Goal: Task Accomplishment & Management: Complete application form

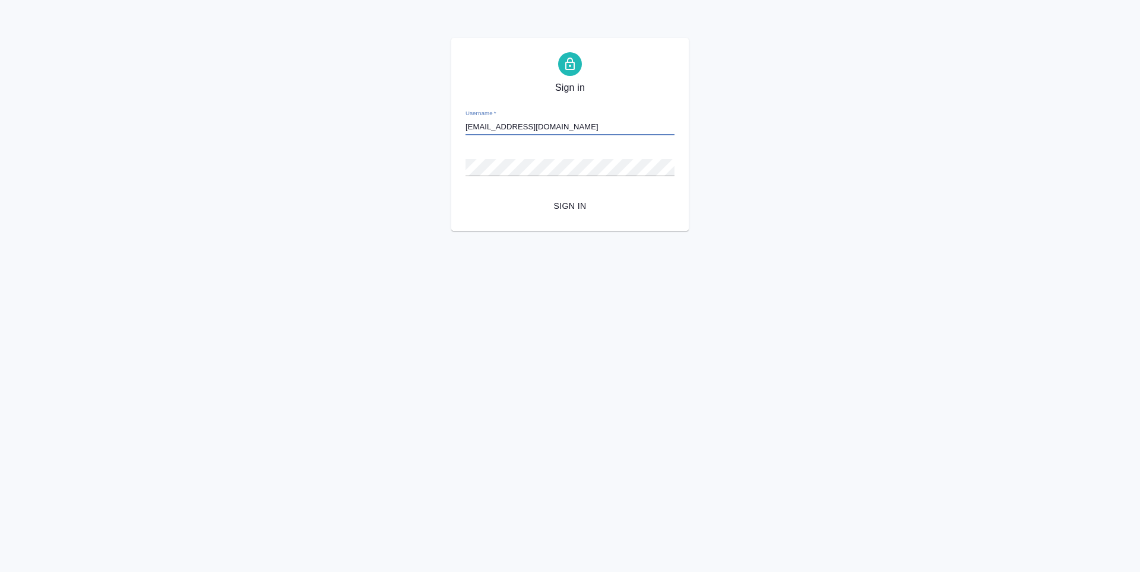
type input "a.ganina@awatera.com"
click at [465, 195] on button "Sign in" at bounding box center [569, 206] width 209 height 22
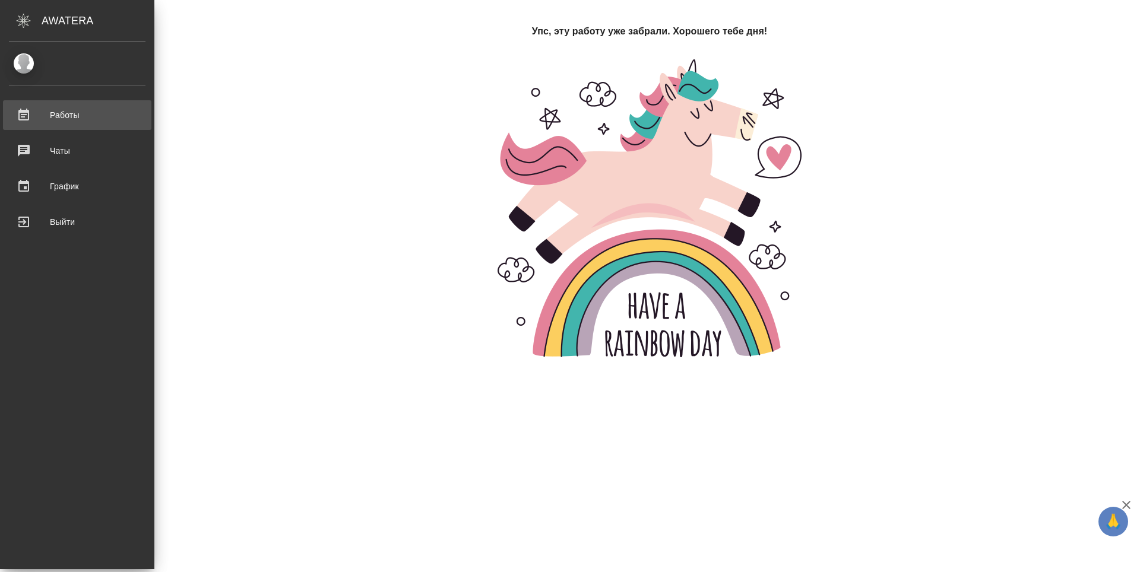
click at [22, 118] on div "Работы" at bounding box center [77, 115] width 137 height 18
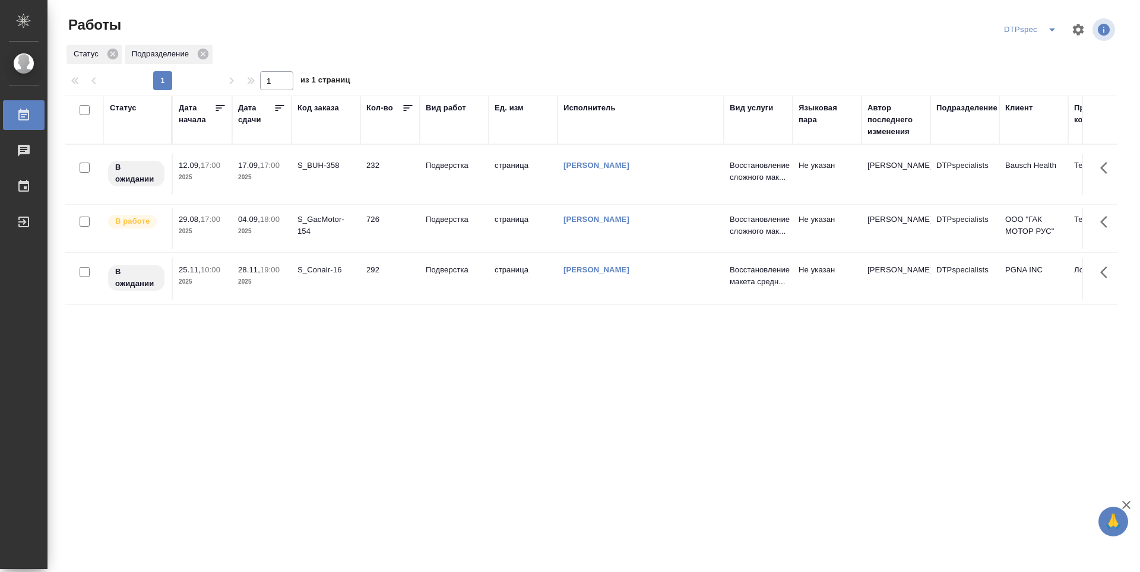
click at [283, 106] on icon at bounding box center [280, 108] width 12 height 12
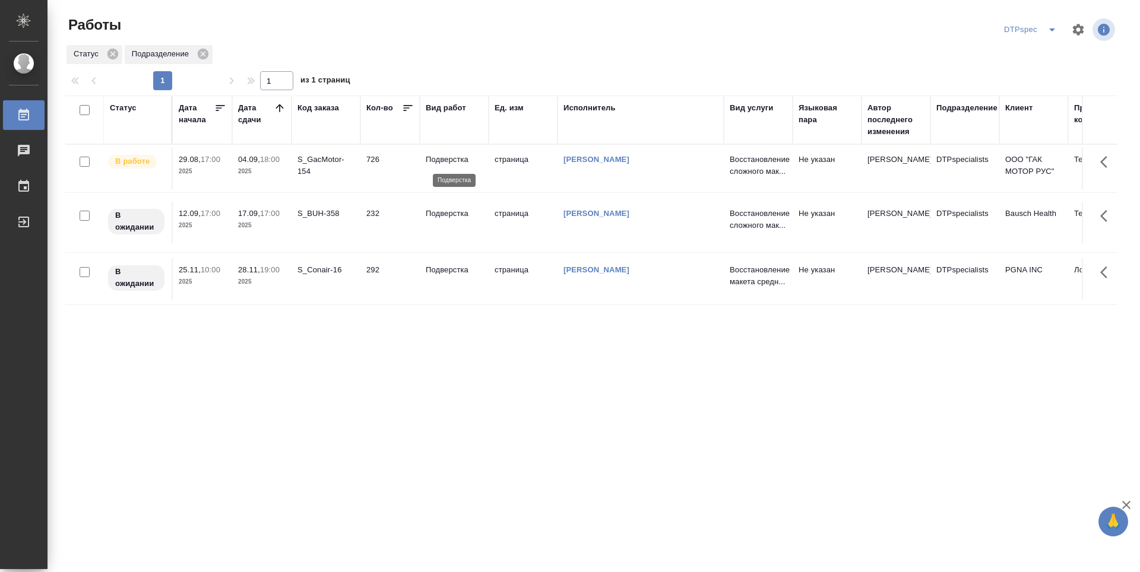
click at [453, 161] on p "Подверстка" at bounding box center [454, 160] width 57 height 12
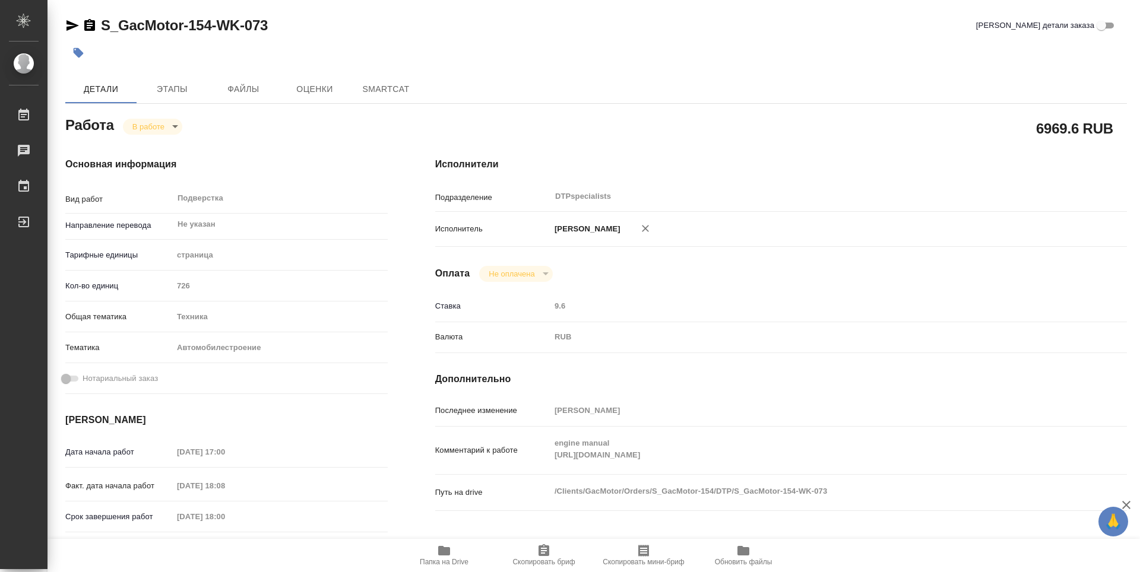
type textarea "x"
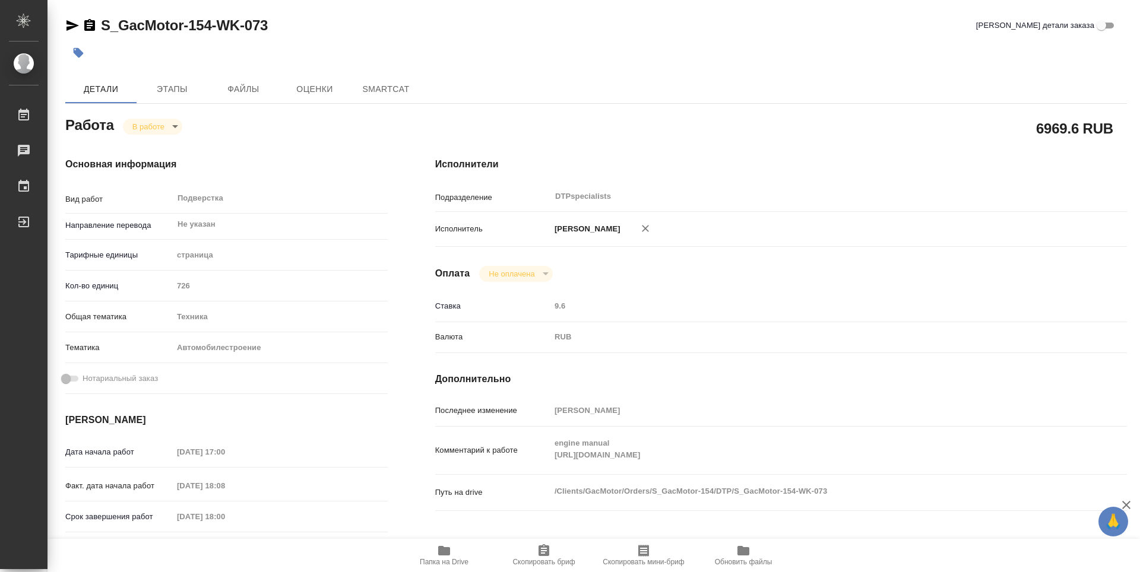
type textarea "x"
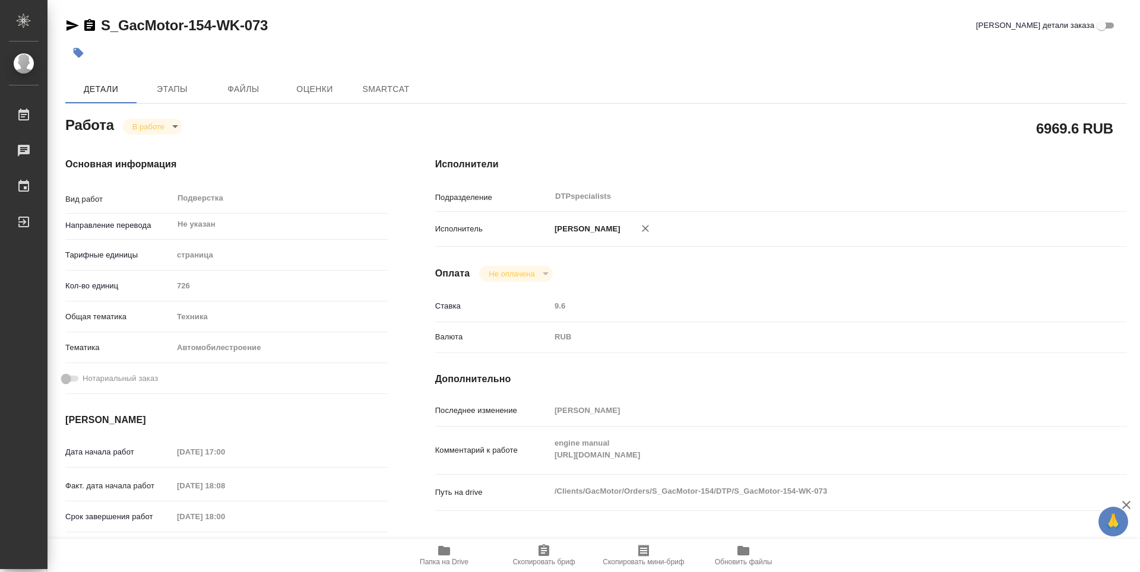
type textarea "x"
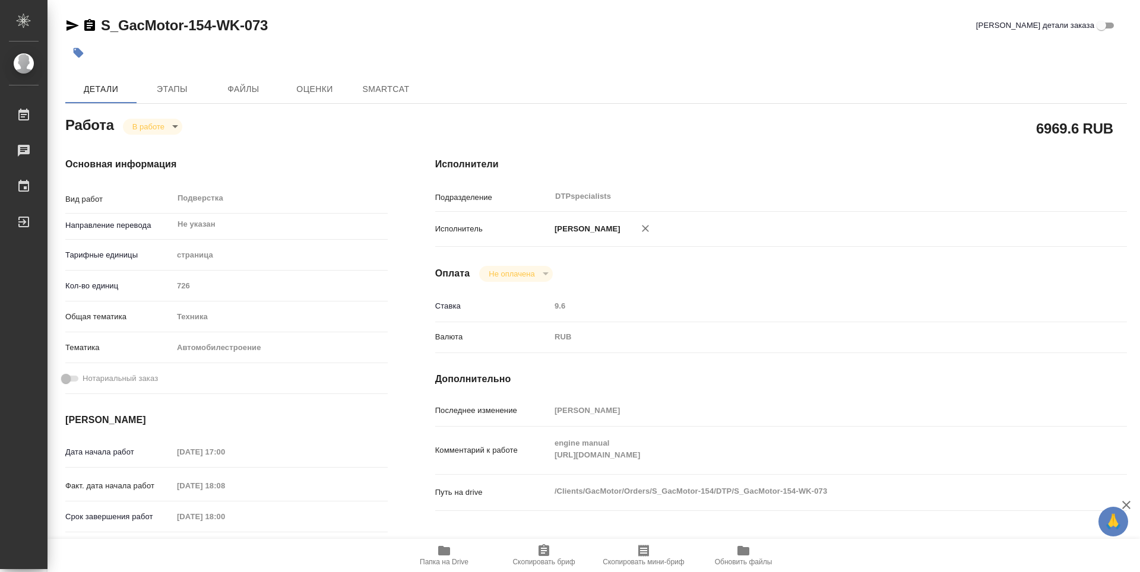
type textarea "x"
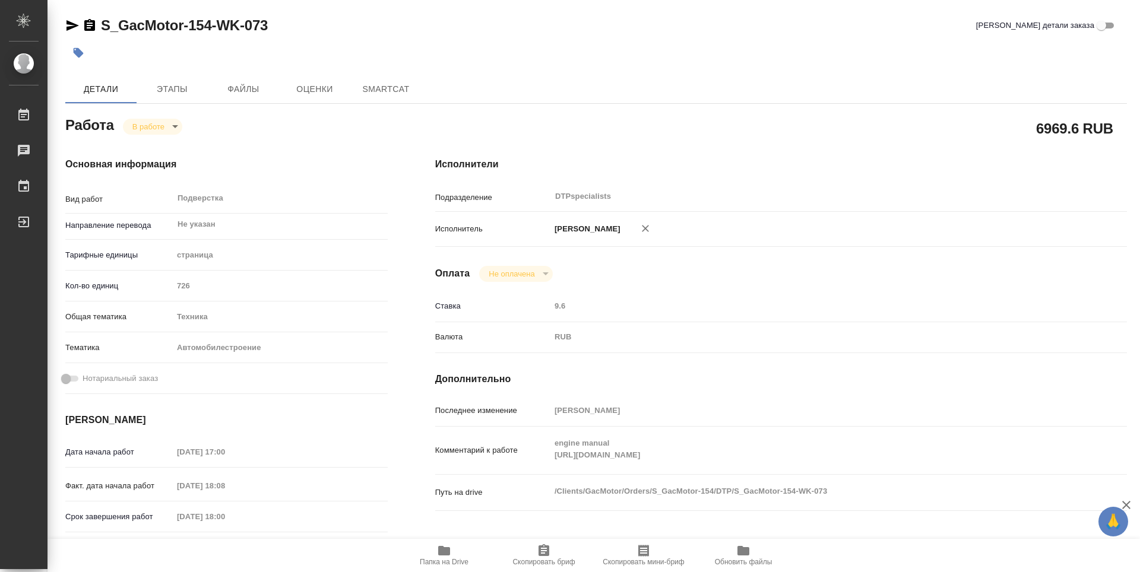
type textarea "x"
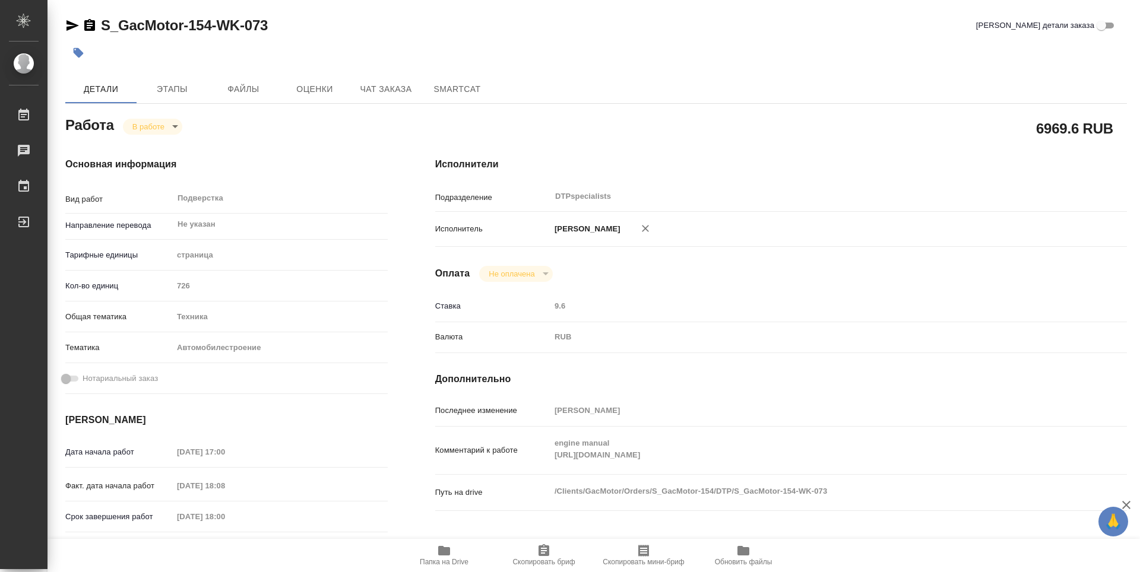
type textarea "x"
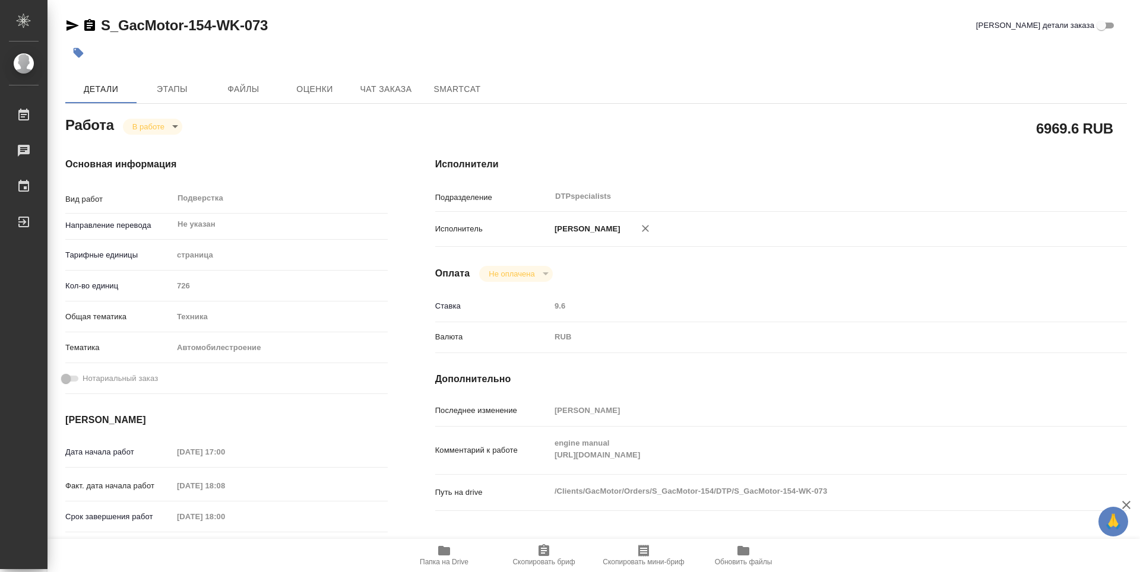
type textarea "x"
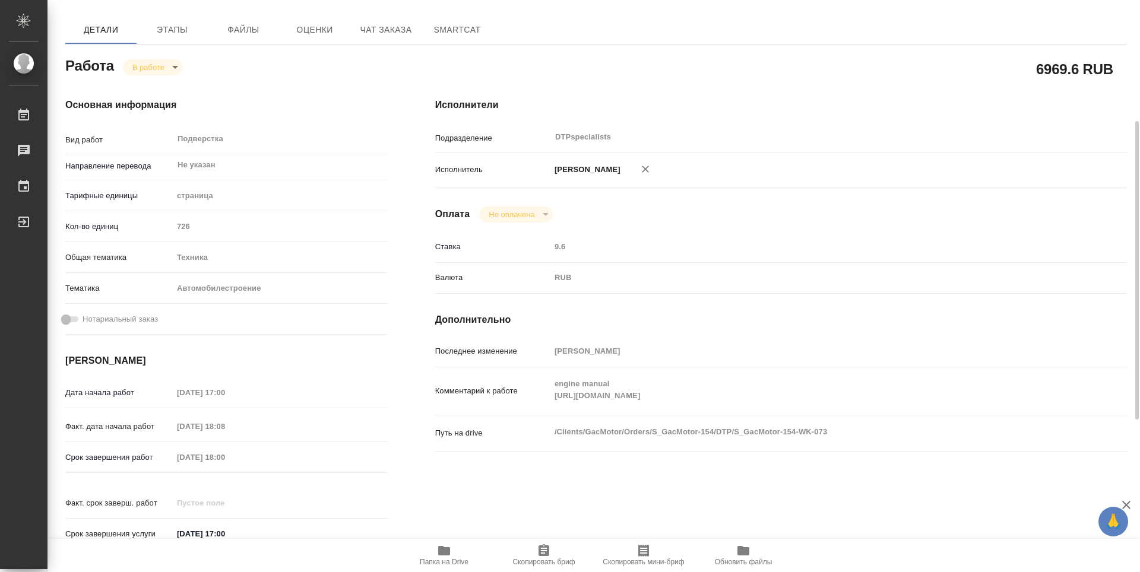
scroll to position [237, 0]
